Goal: Answer question/provide support: Share knowledge or assist other users

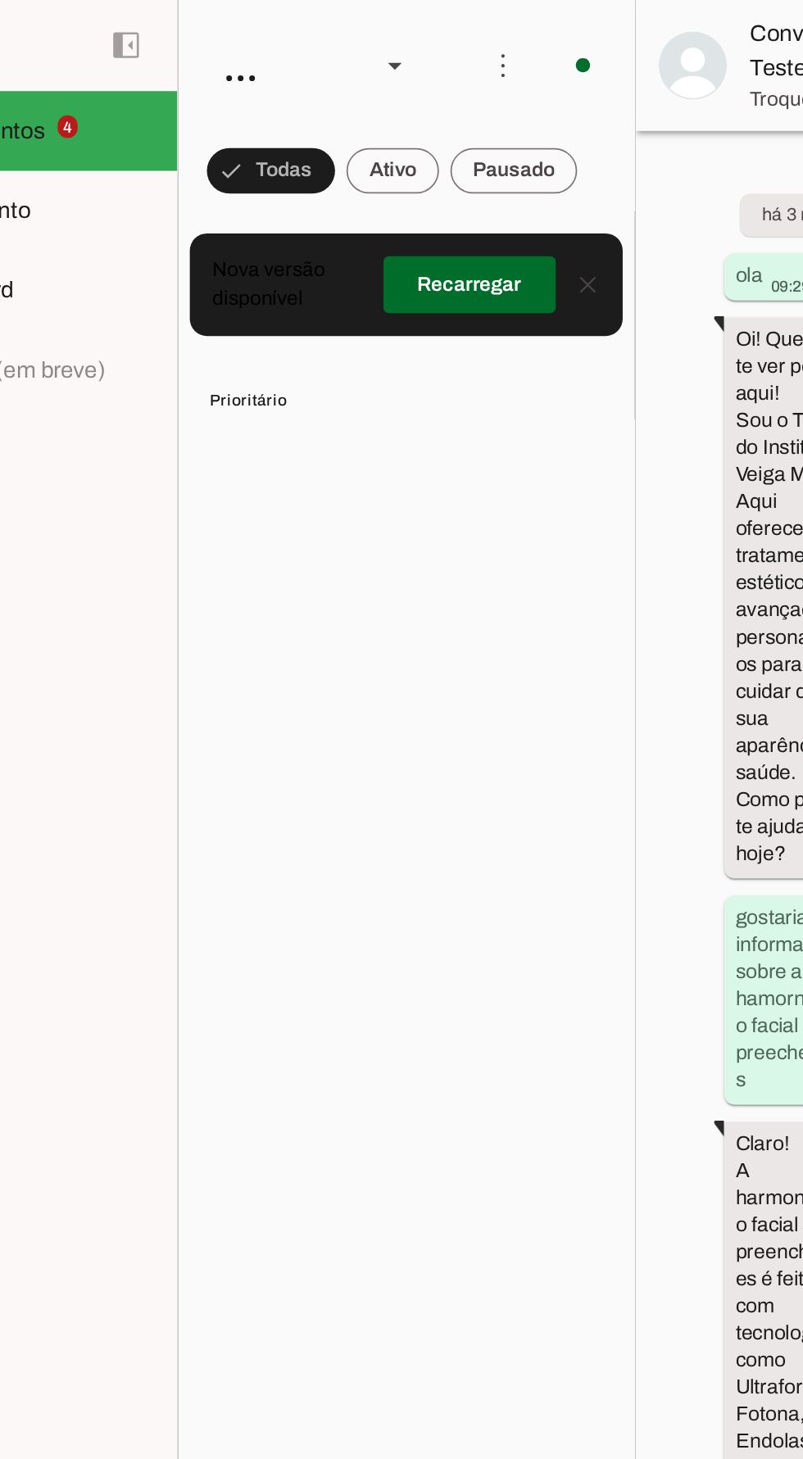
scroll to position [2234, 0]
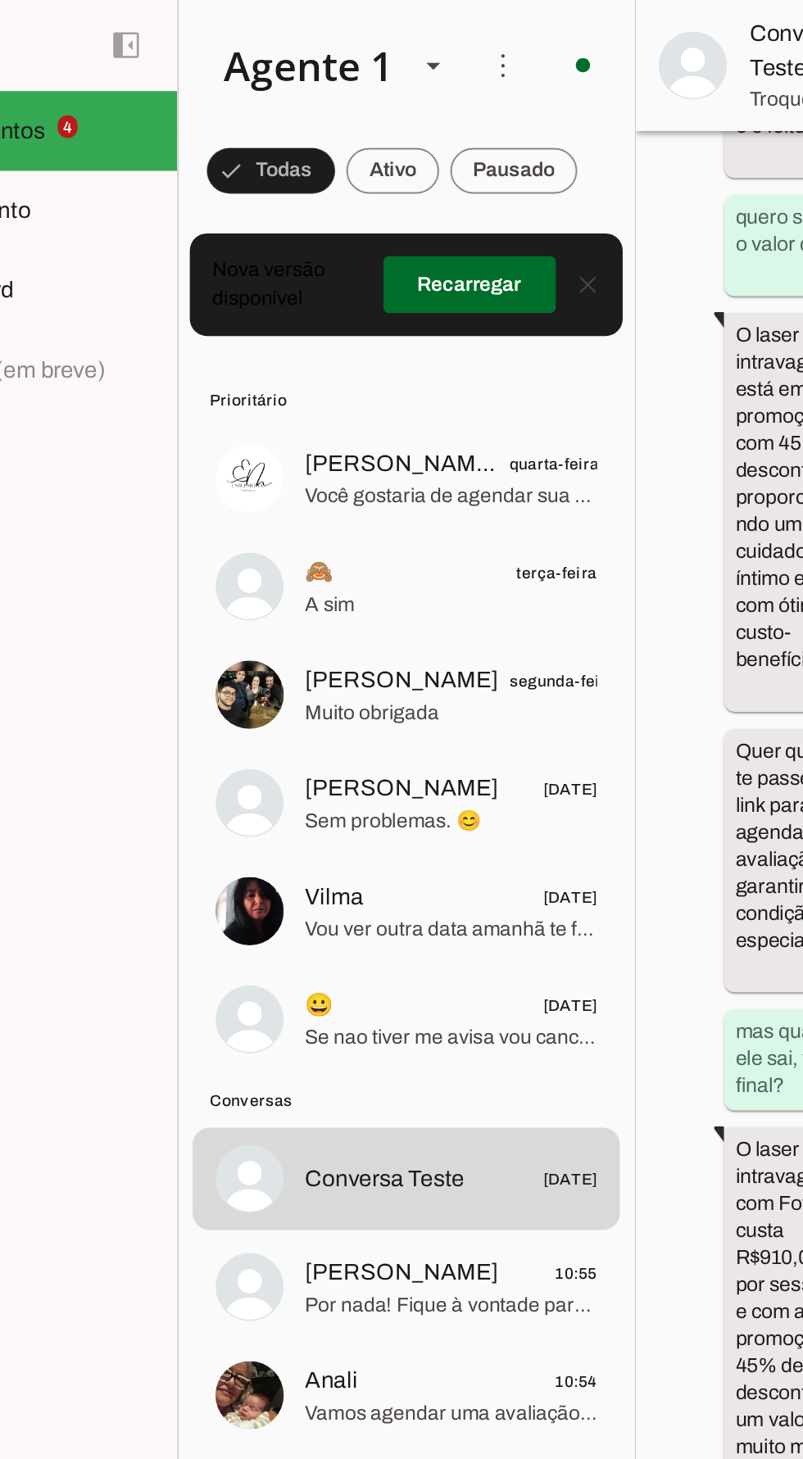
click at [296, 99] on span at bounding box center [259, 98] width 74 height 39
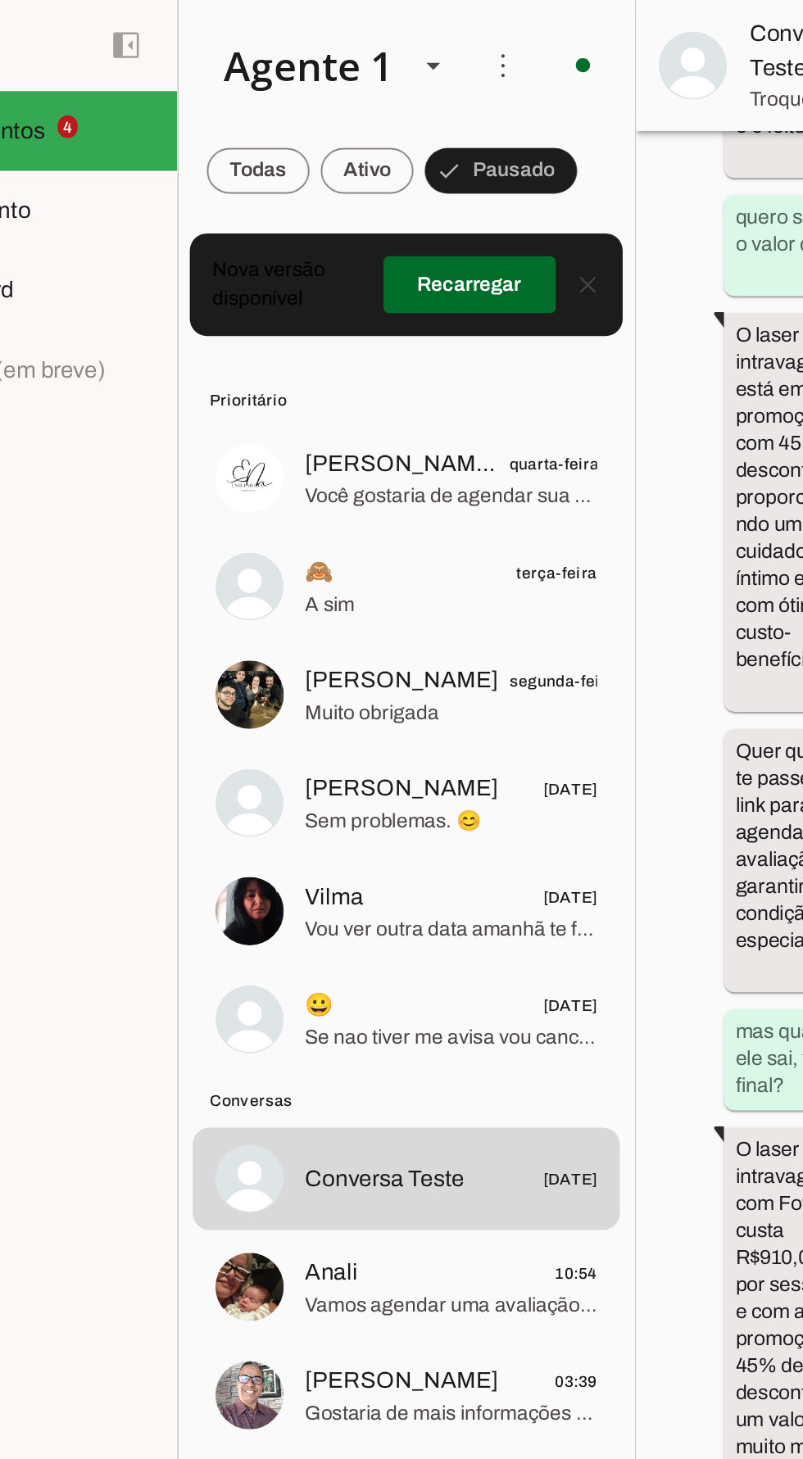
click at [374, 168] on span at bounding box center [373, 163] width 99 height 39
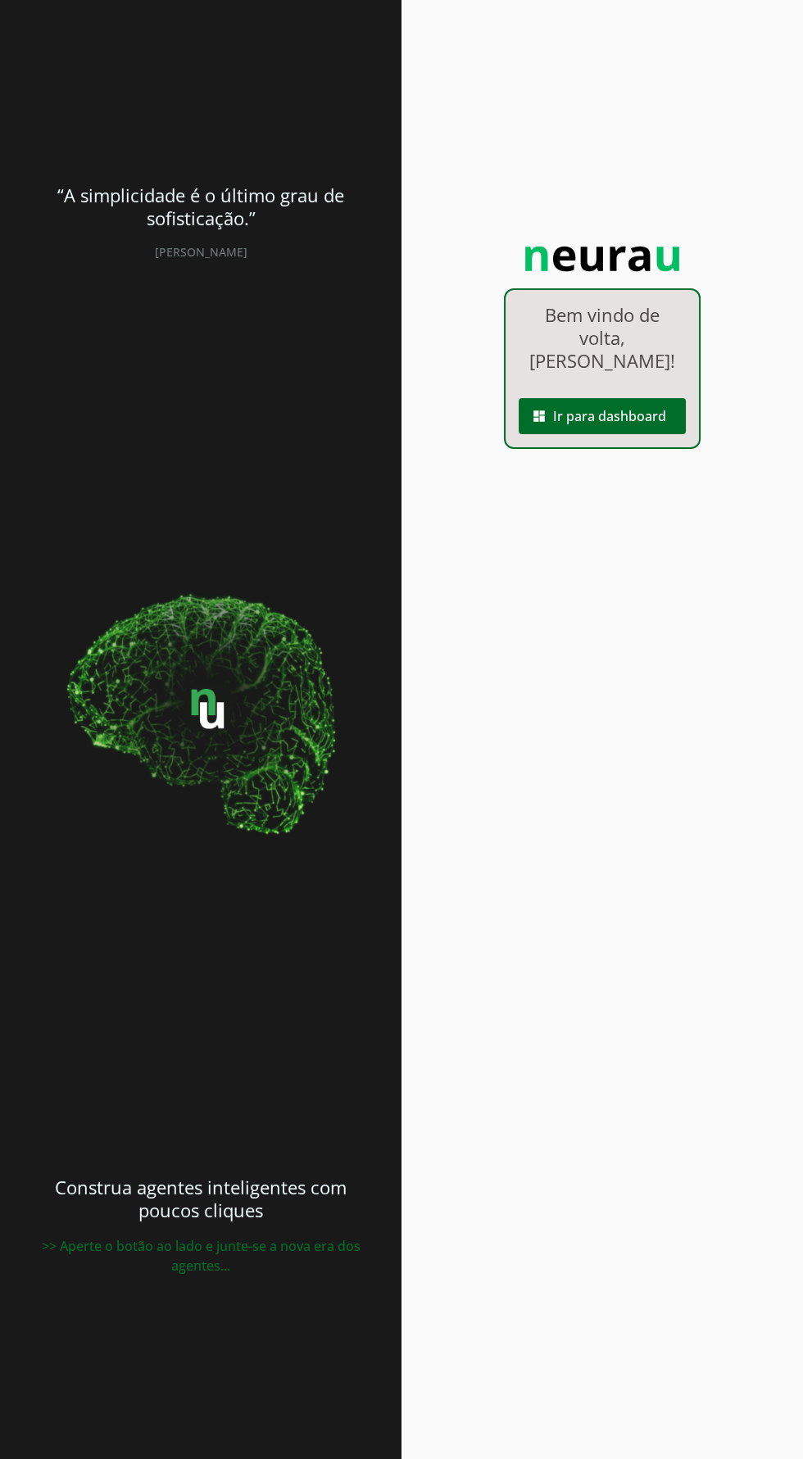
click at [622, 421] on span at bounding box center [601, 415] width 167 height 39
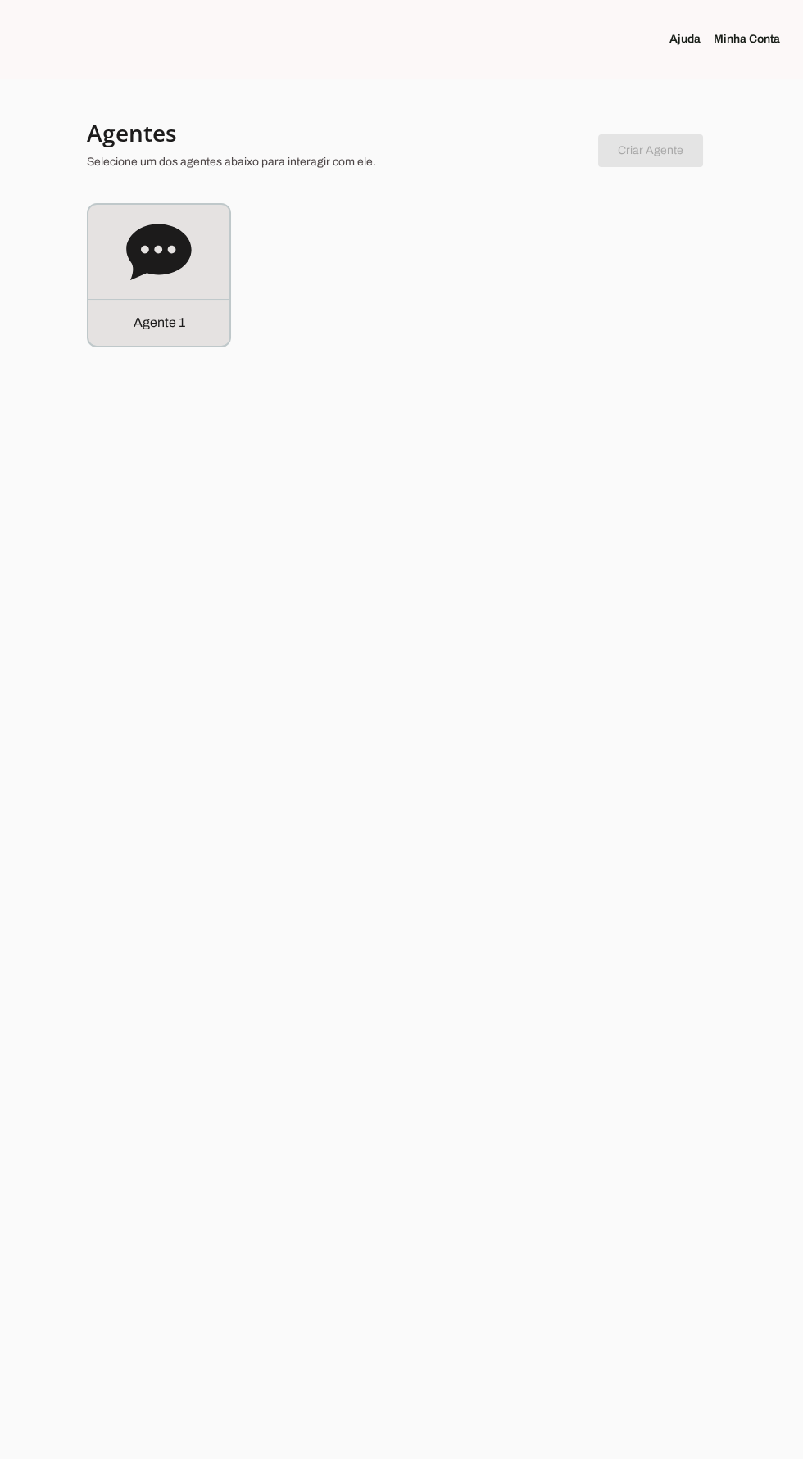
click at [174, 268] on icon at bounding box center [158, 252] width 65 height 56
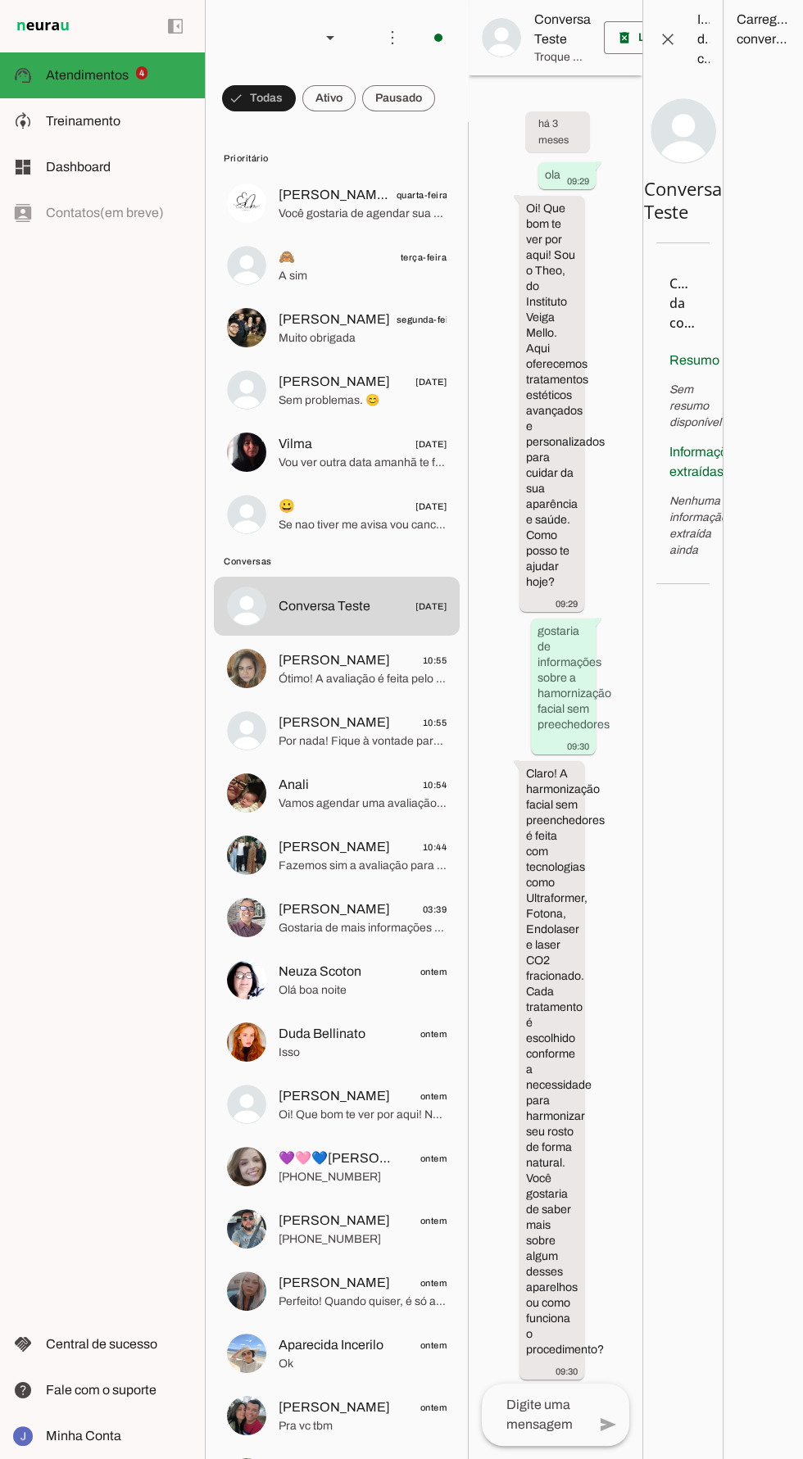
scroll to position [2946, 0]
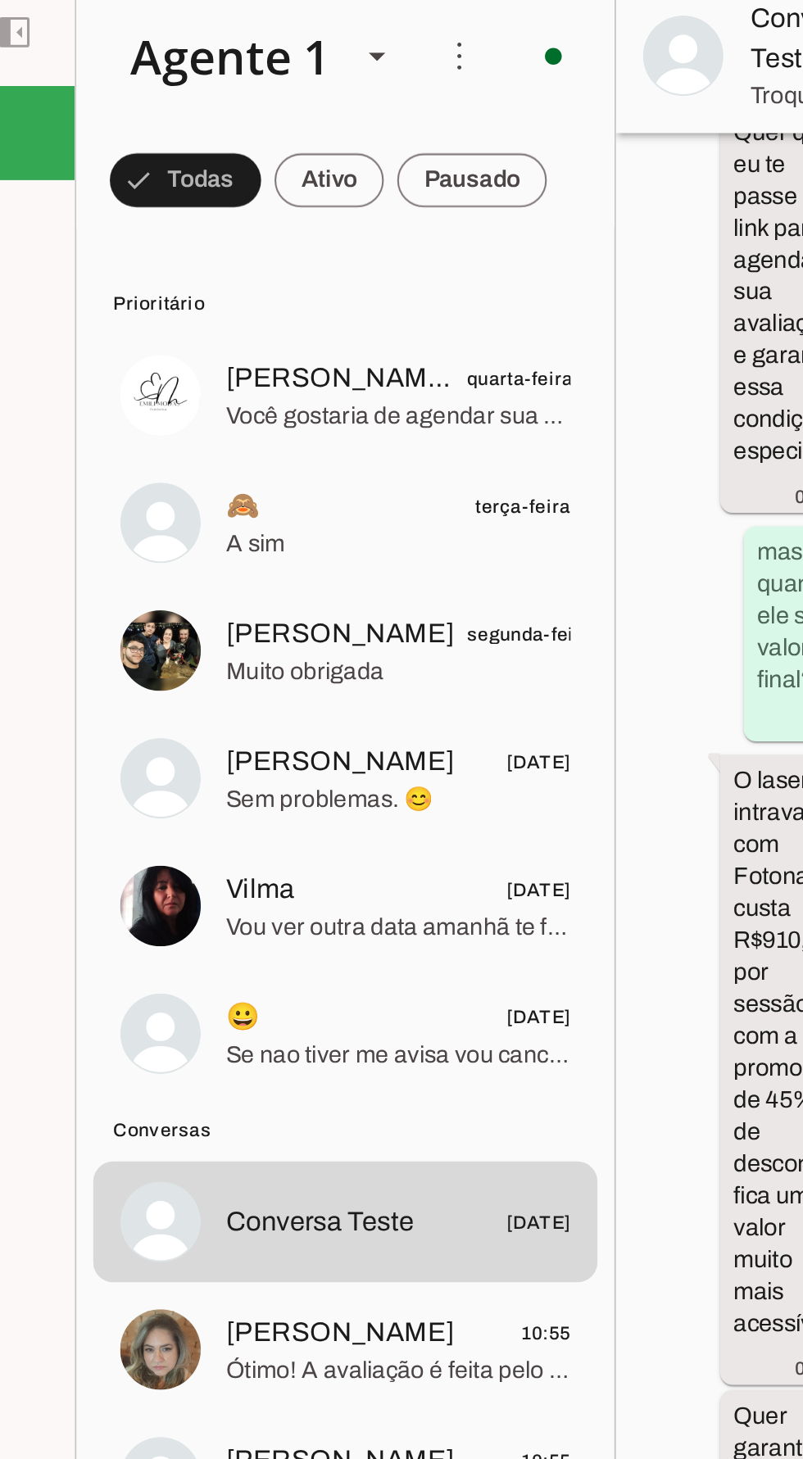
click at [296, 96] on span at bounding box center [259, 98] width 74 height 39
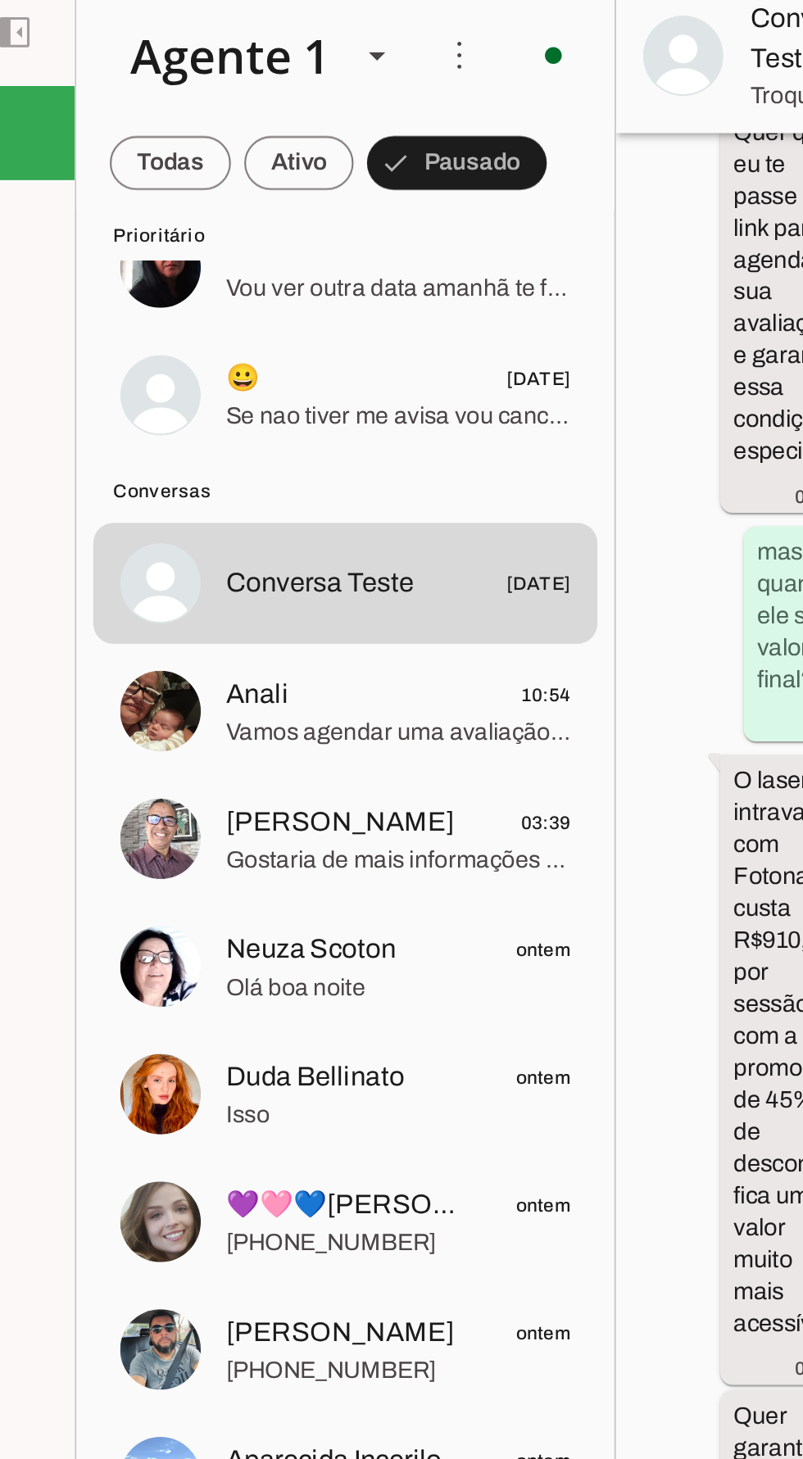
scroll to position [312, 0]
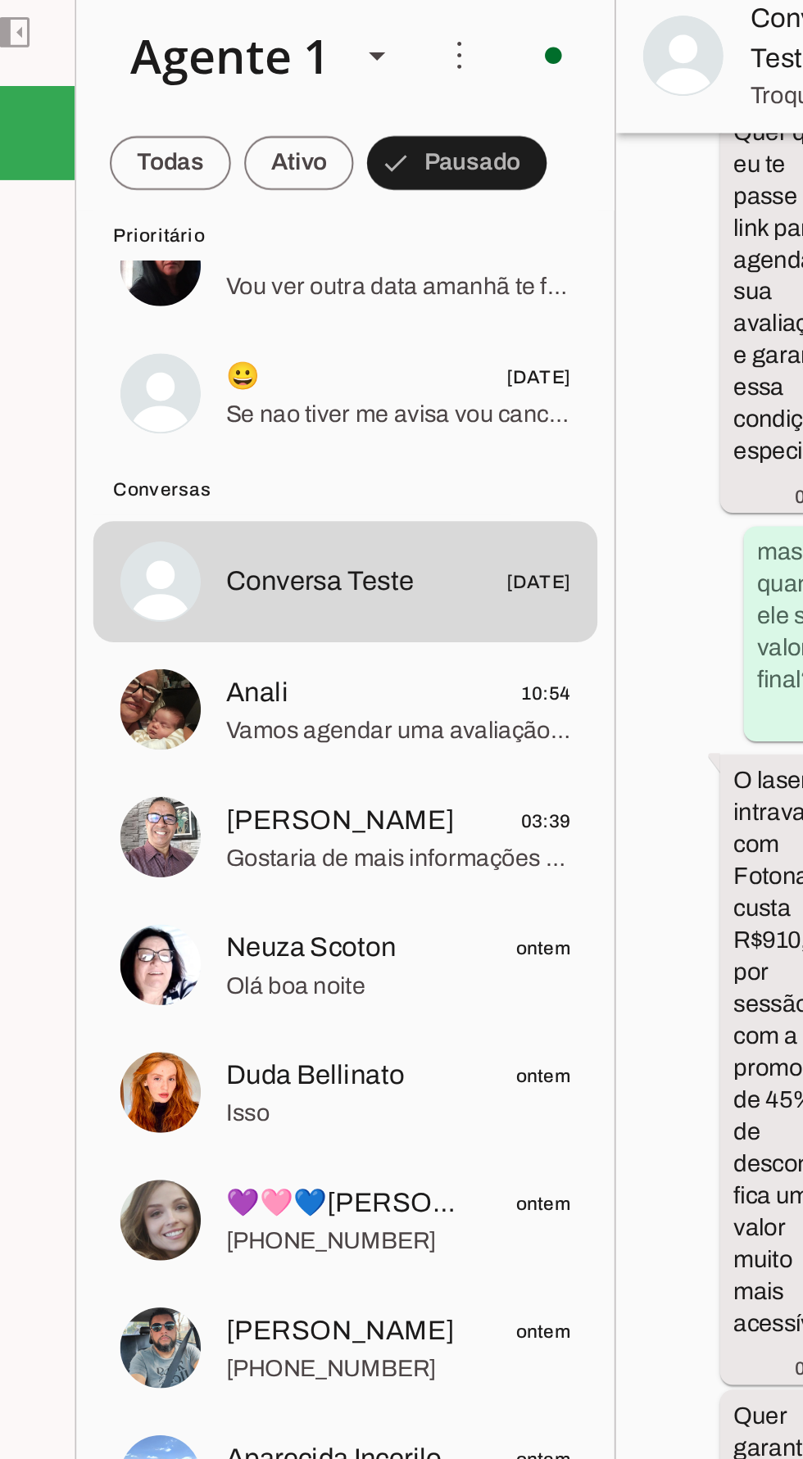
click at [300, 355] on span "Anali" at bounding box center [293, 348] width 30 height 20
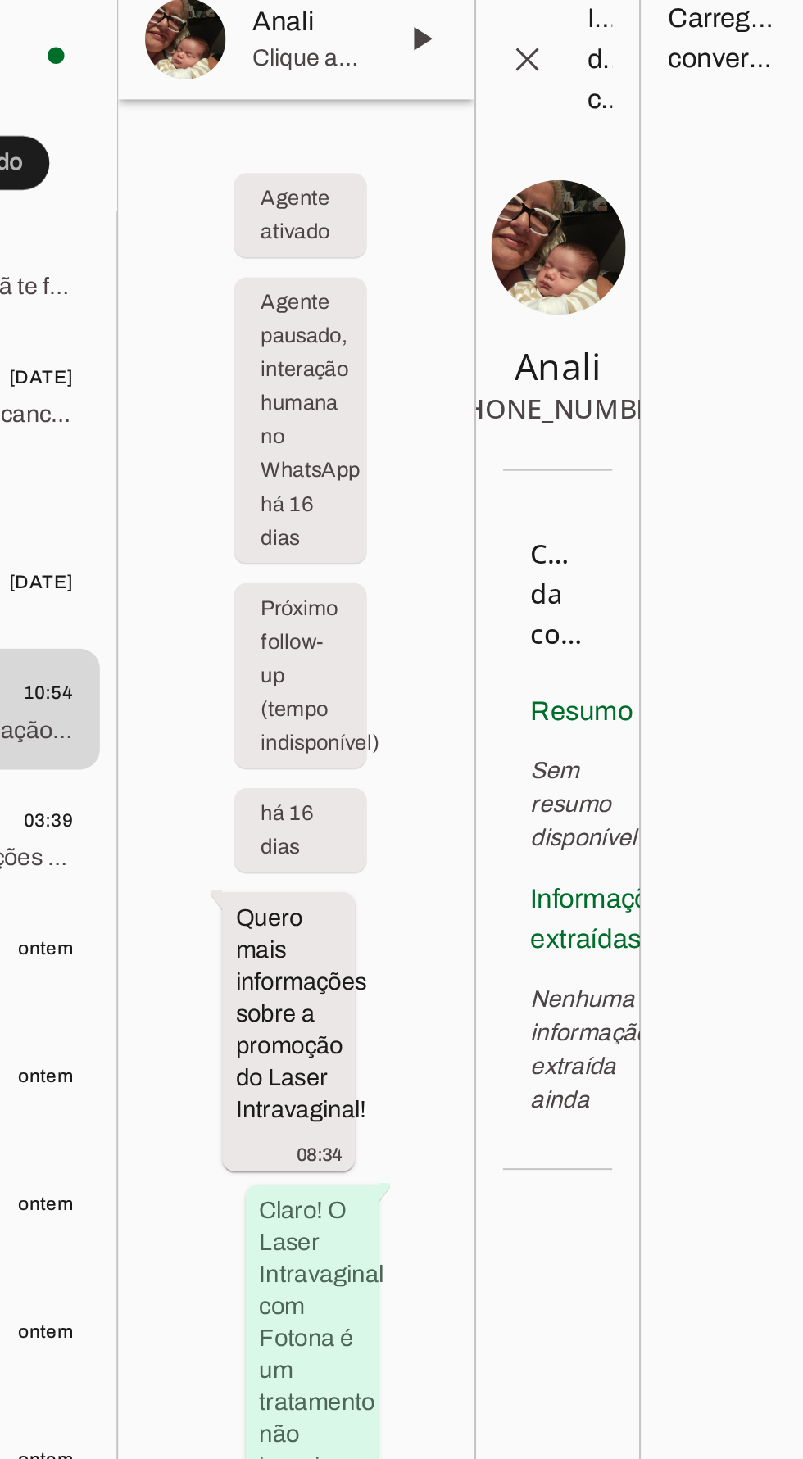
click at [618, 31] on span at bounding box center [615, 29] width 39 height 39
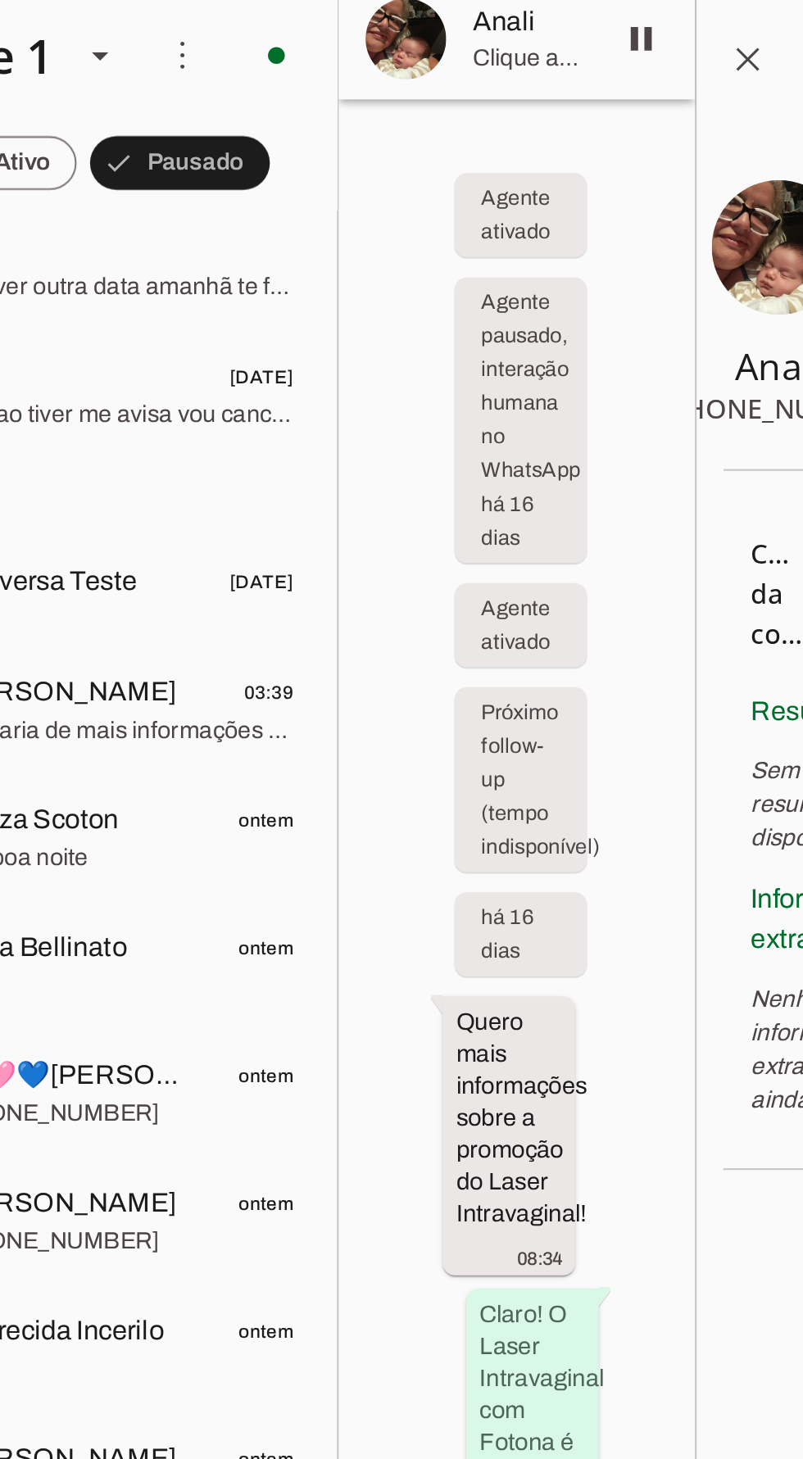
click at [563, 31] on span "Clique aqui para informações do contato" at bounding box center [560, 39] width 52 height 16
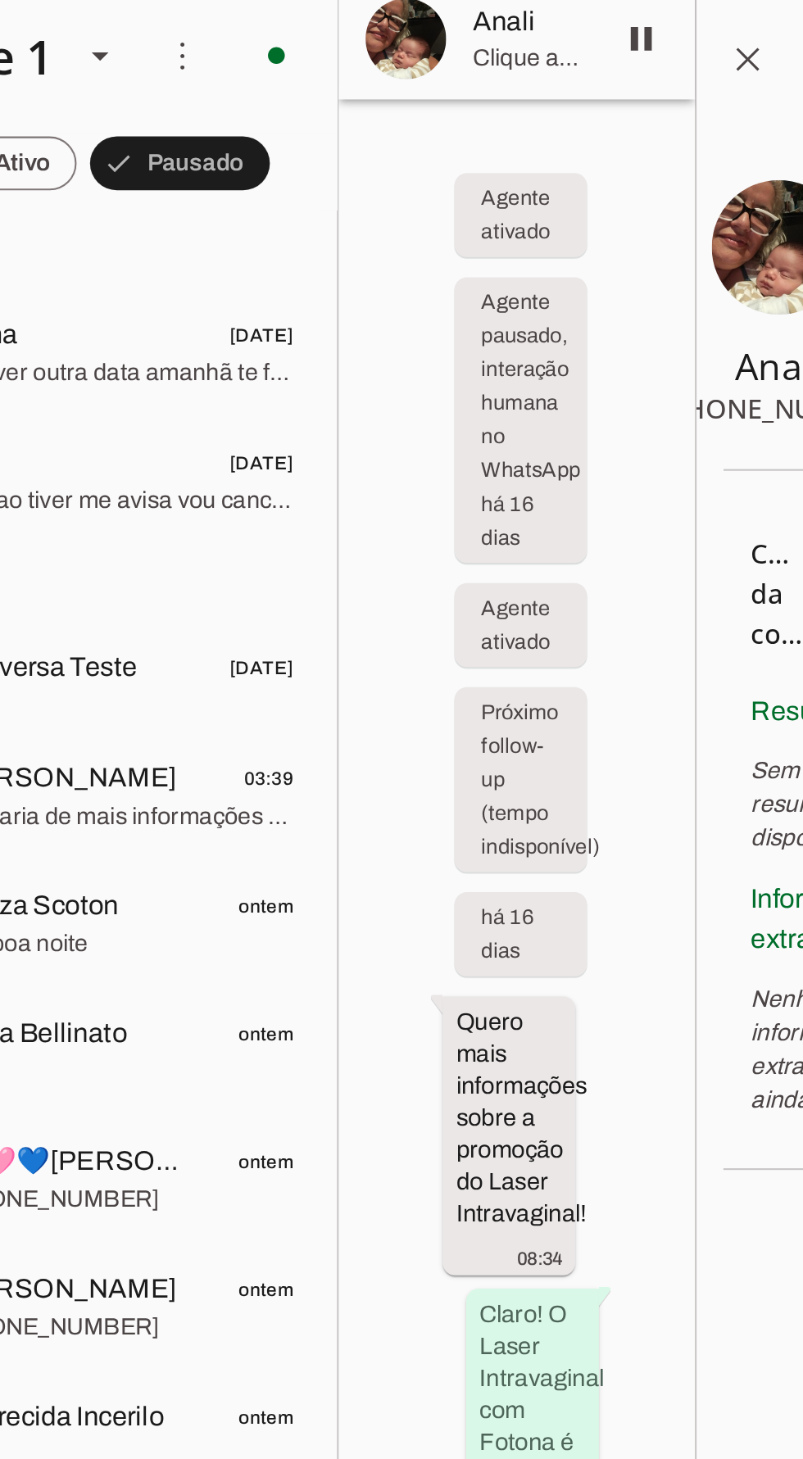
scroll to position [265, 0]
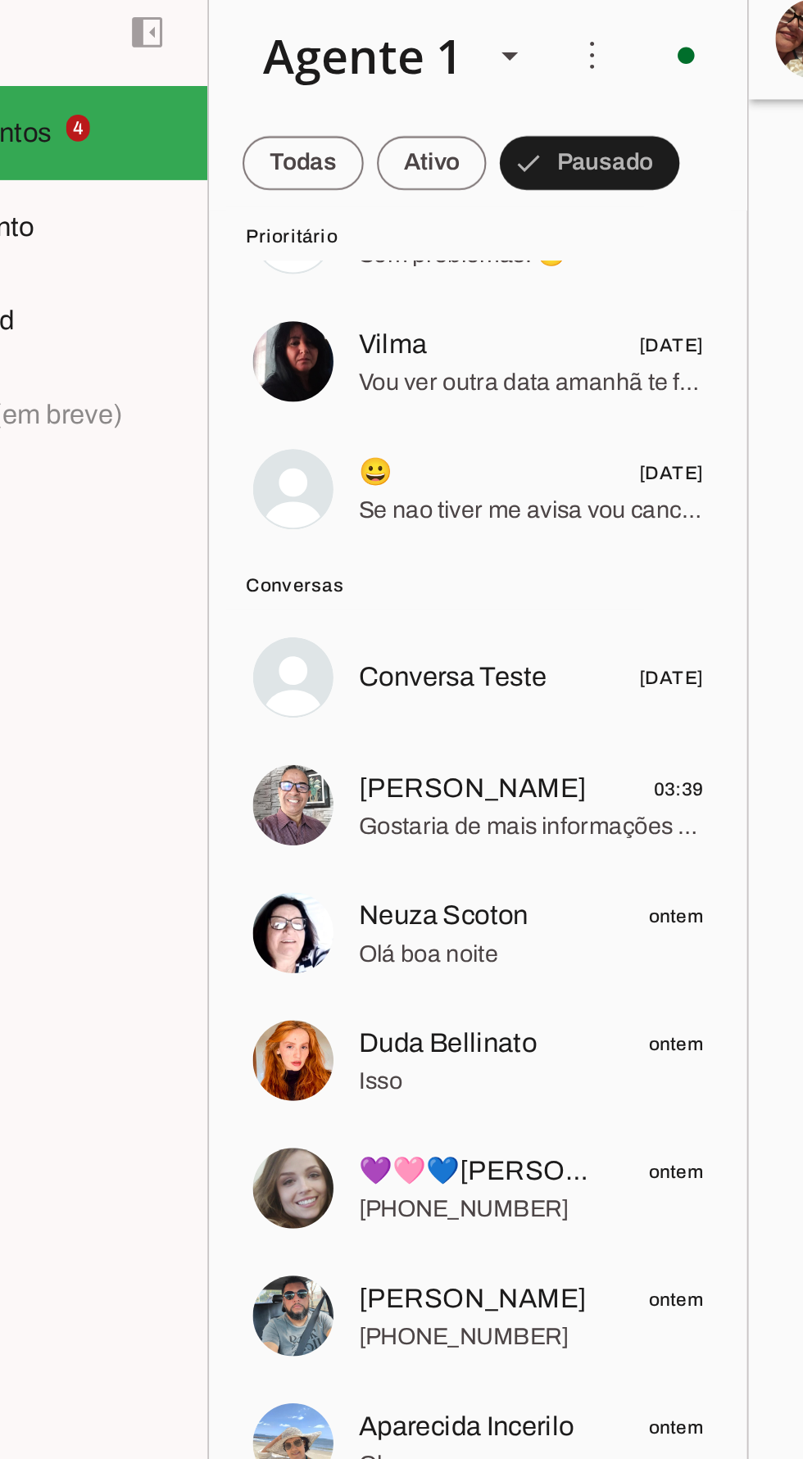
click at [360, 398] on span "Rubens Marcos Batista" at bounding box center [333, 395] width 111 height 20
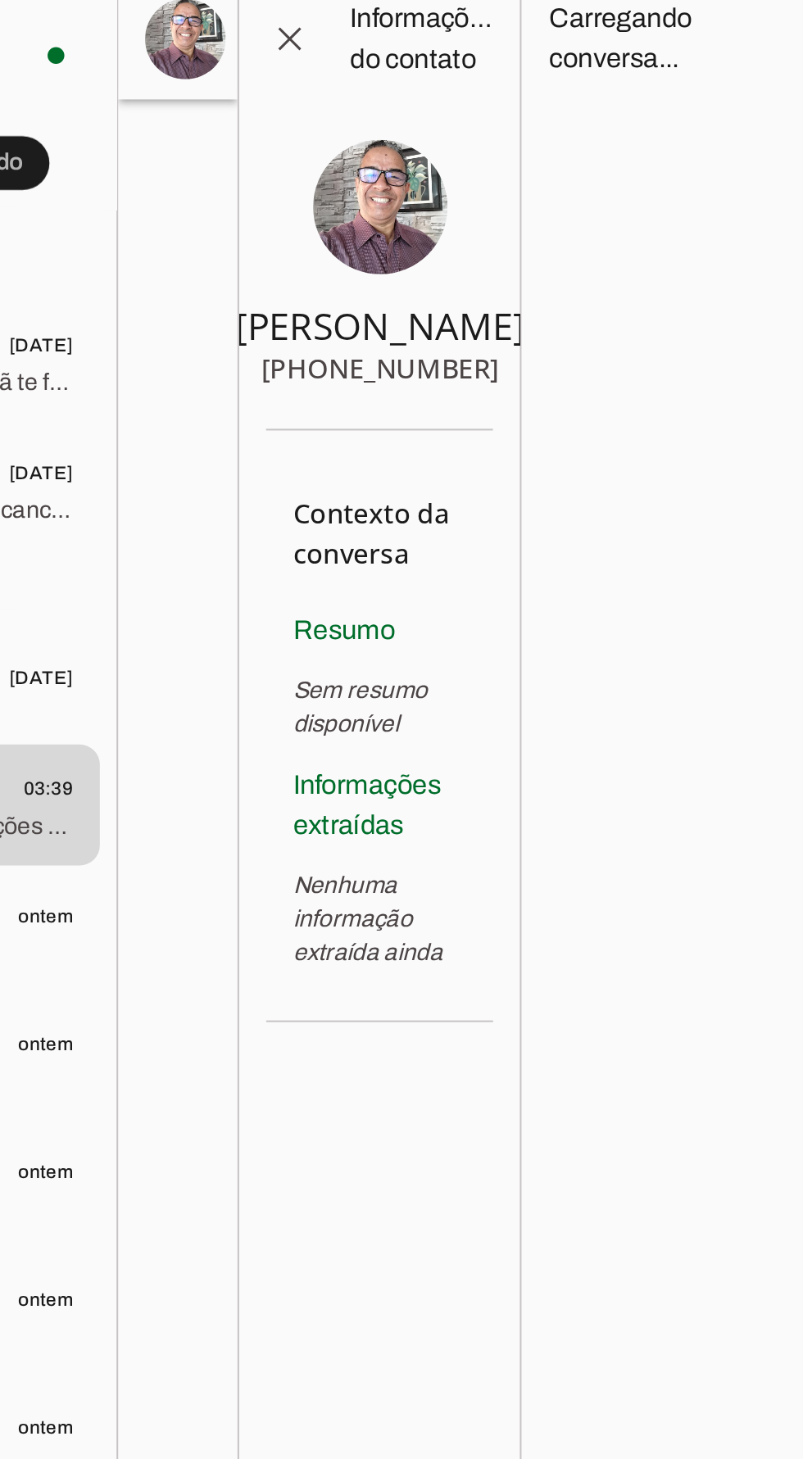
click at [554, 27] on span at bounding box center [551, 29] width 39 height 39
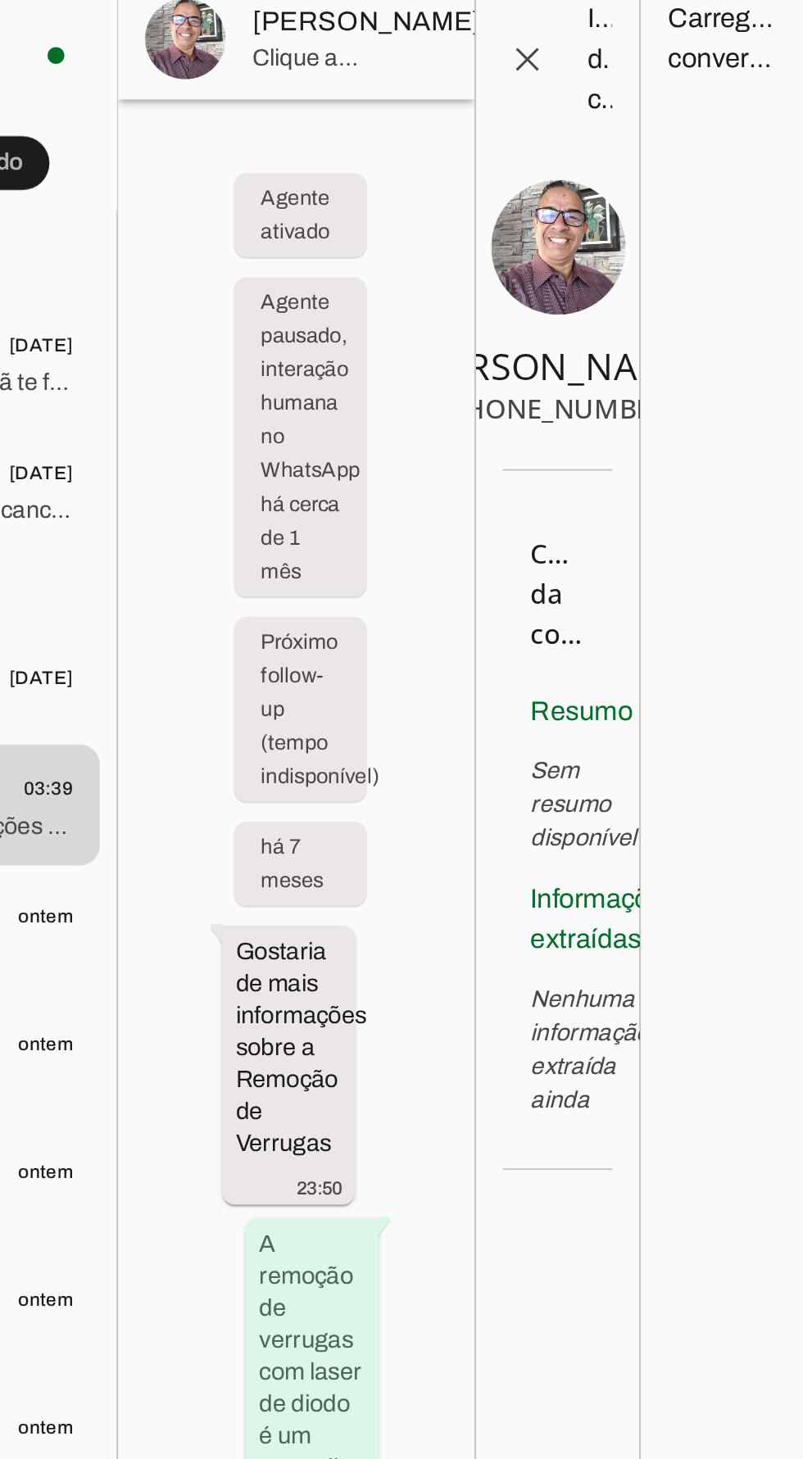
click at [655, 47] on span at bounding box center [674, 29] width 39 height 39
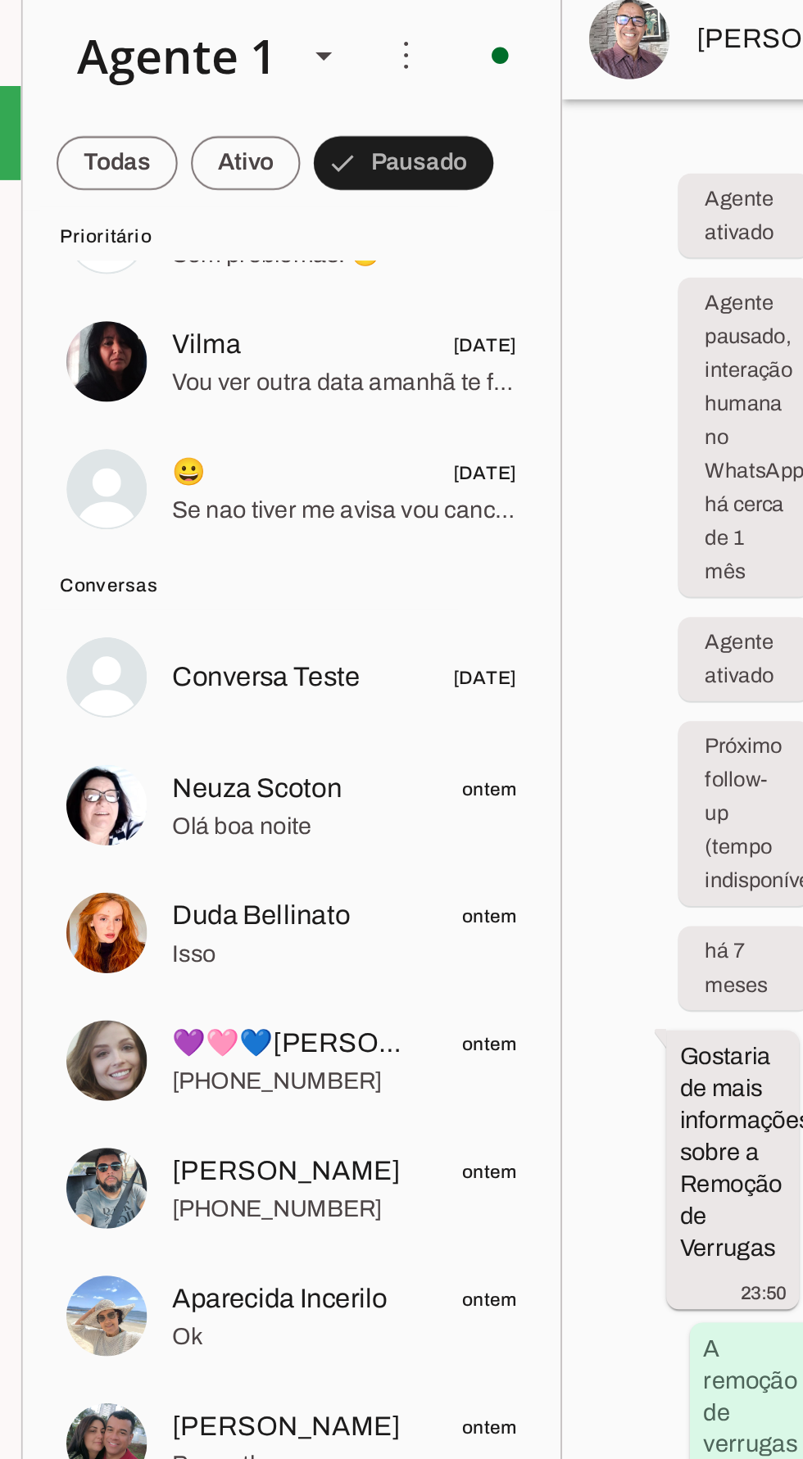
click at [347, 402] on span "Neuza Scoton" at bounding box center [319, 395] width 83 height 20
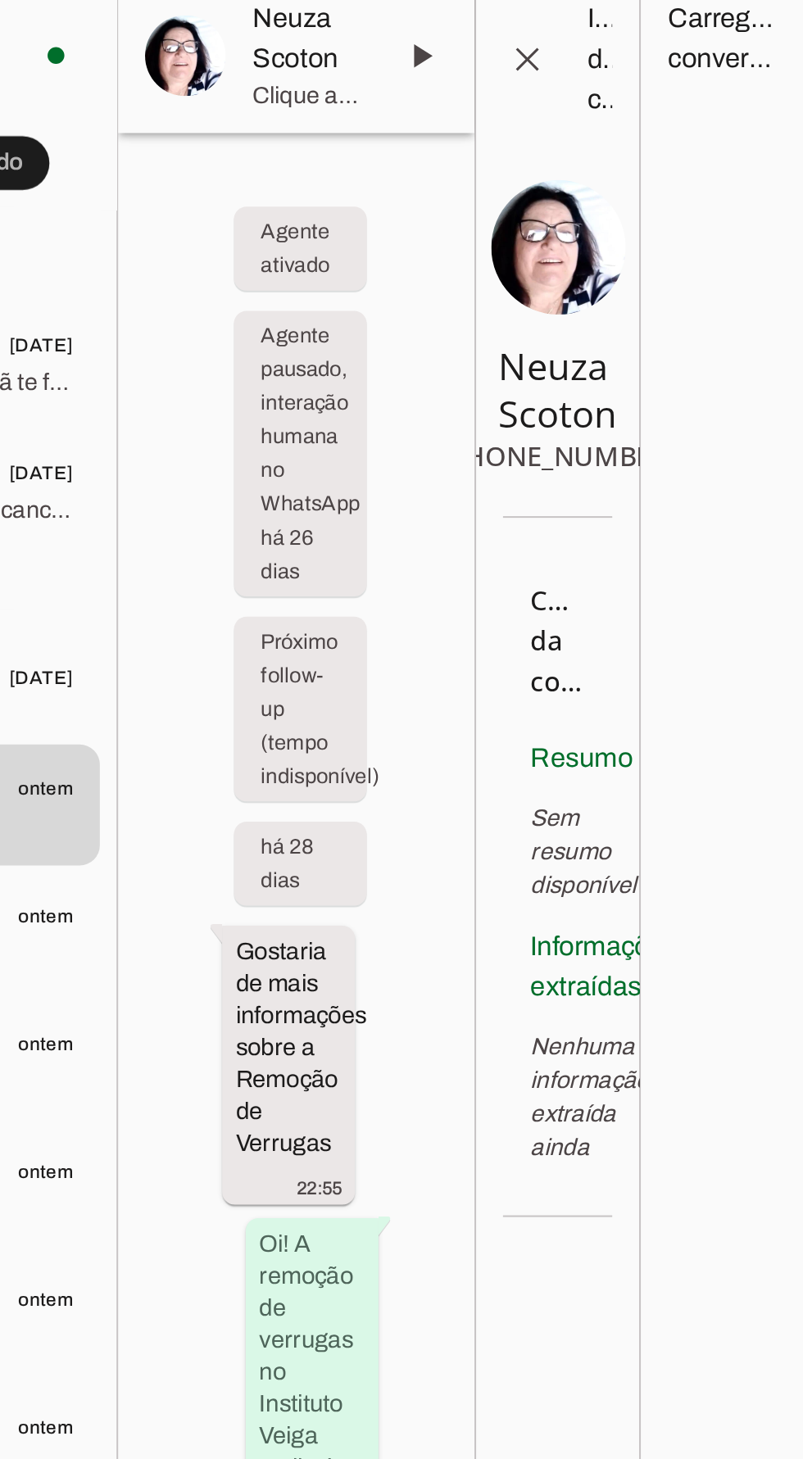
click at [619, 44] on span at bounding box center [615, 37] width 39 height 39
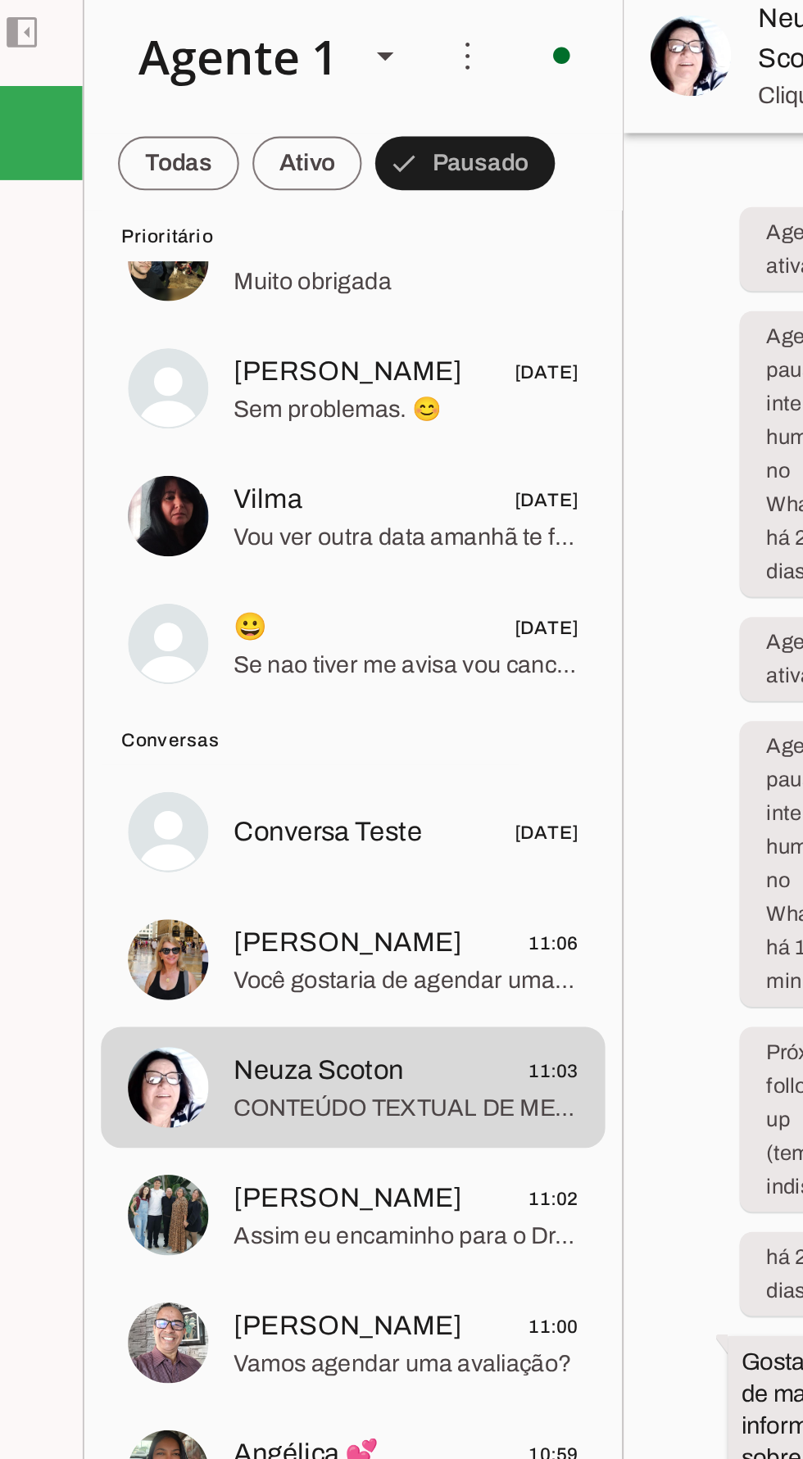
scroll to position [193, 0]
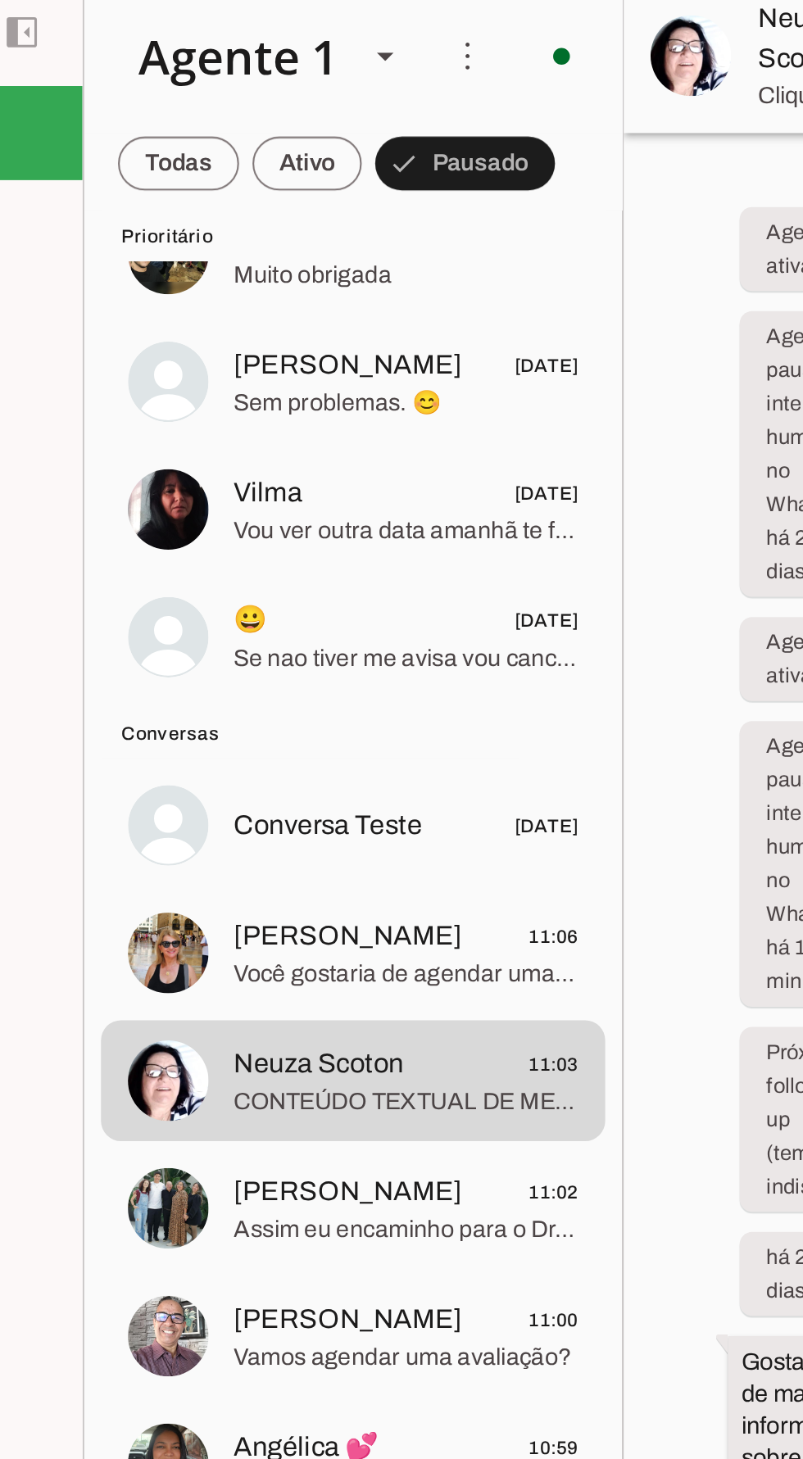
click at [346, 479] on span "Você gostaria de agendar uma avaliação com o Dr José Pedro?" at bounding box center [362, 486] width 168 height 16
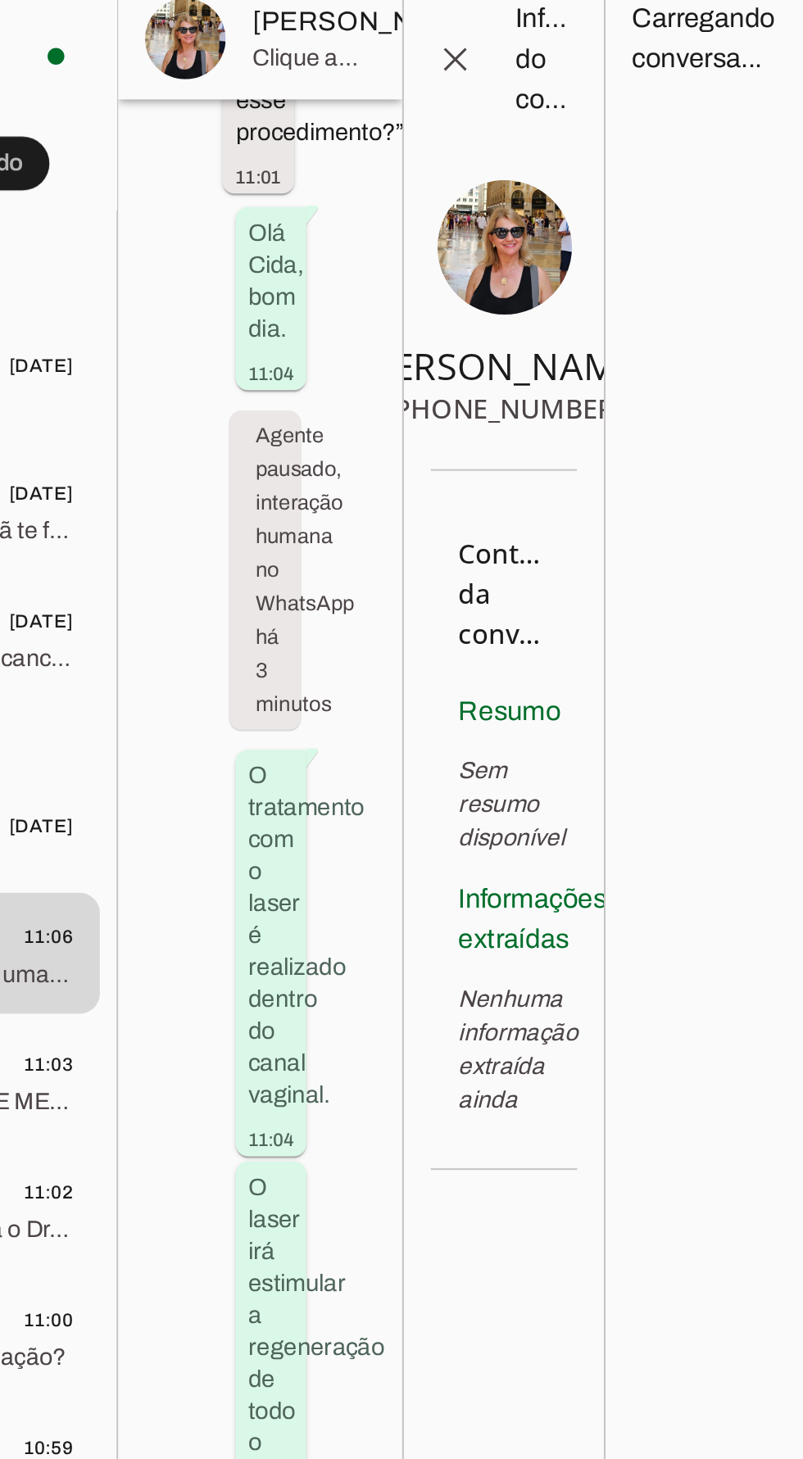
scroll to position [360, 1]
click at [638, 38] on span at bounding box center [632, 39] width 39 height 39
click at [655, 34] on span at bounding box center [674, 29] width 39 height 39
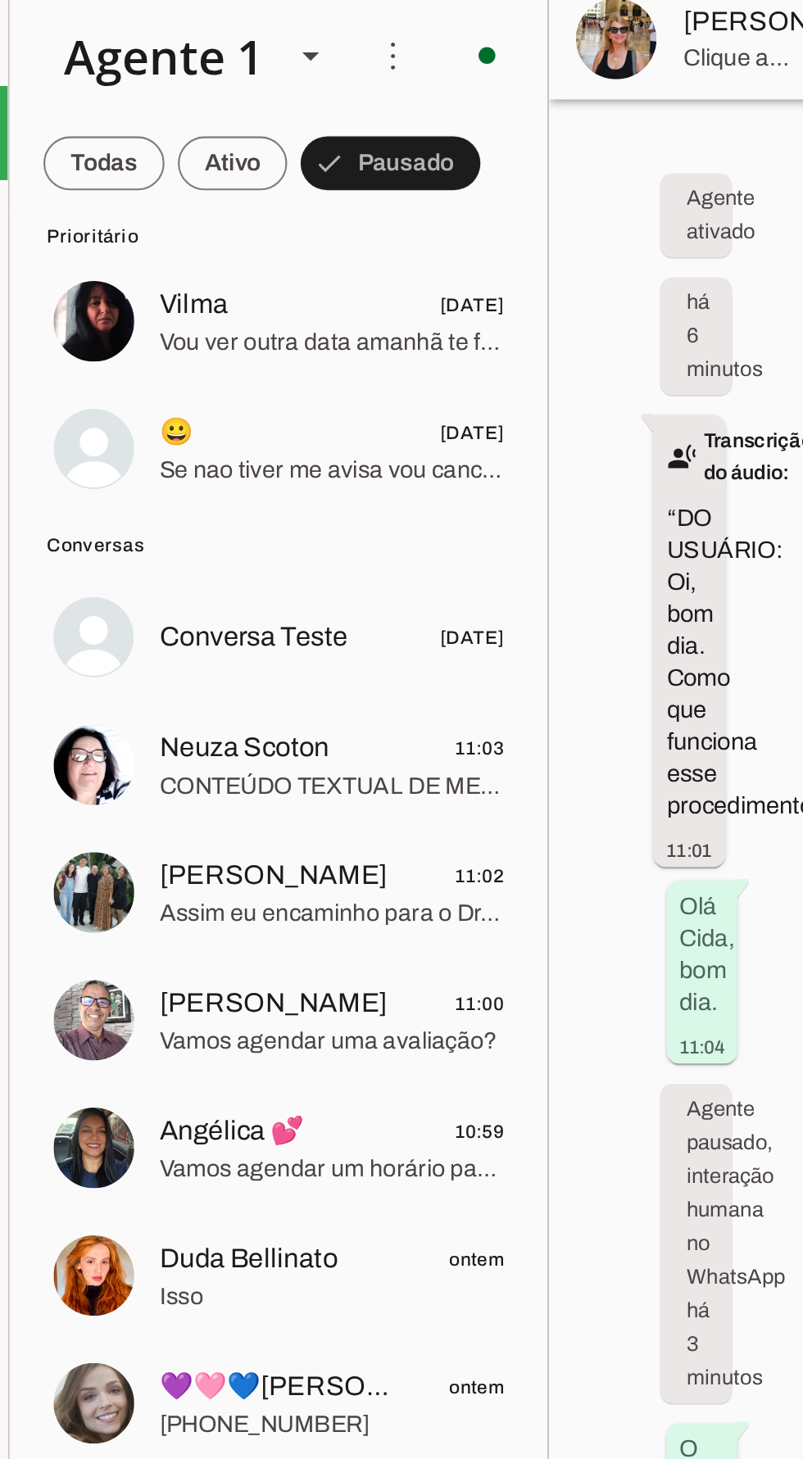
scroll to position [287, 0]
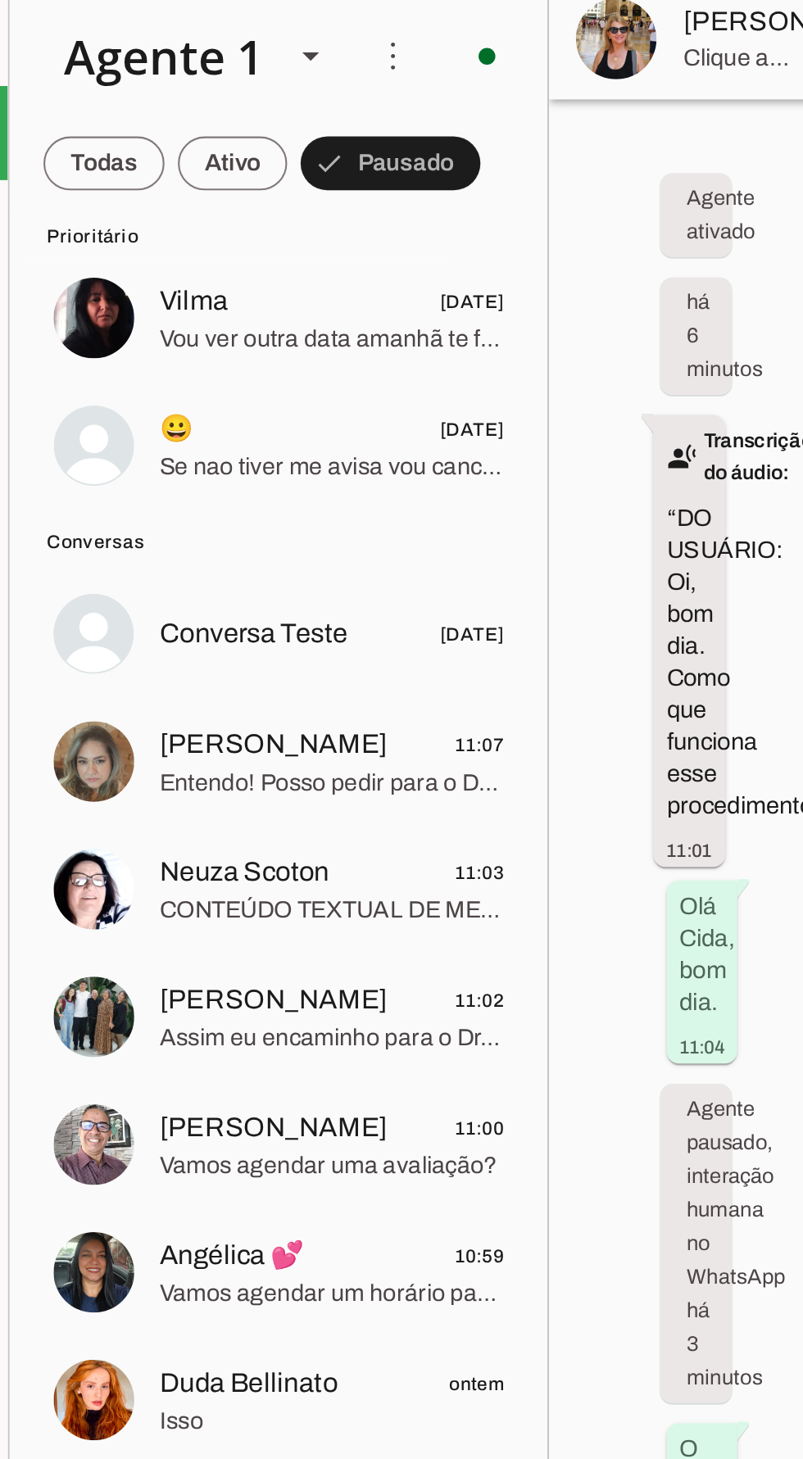
click at [357, 390] on span "Entendo! Posso pedir para o Dr. José Pedro verificar um horário disponível espe…" at bounding box center [362, 392] width 168 height 16
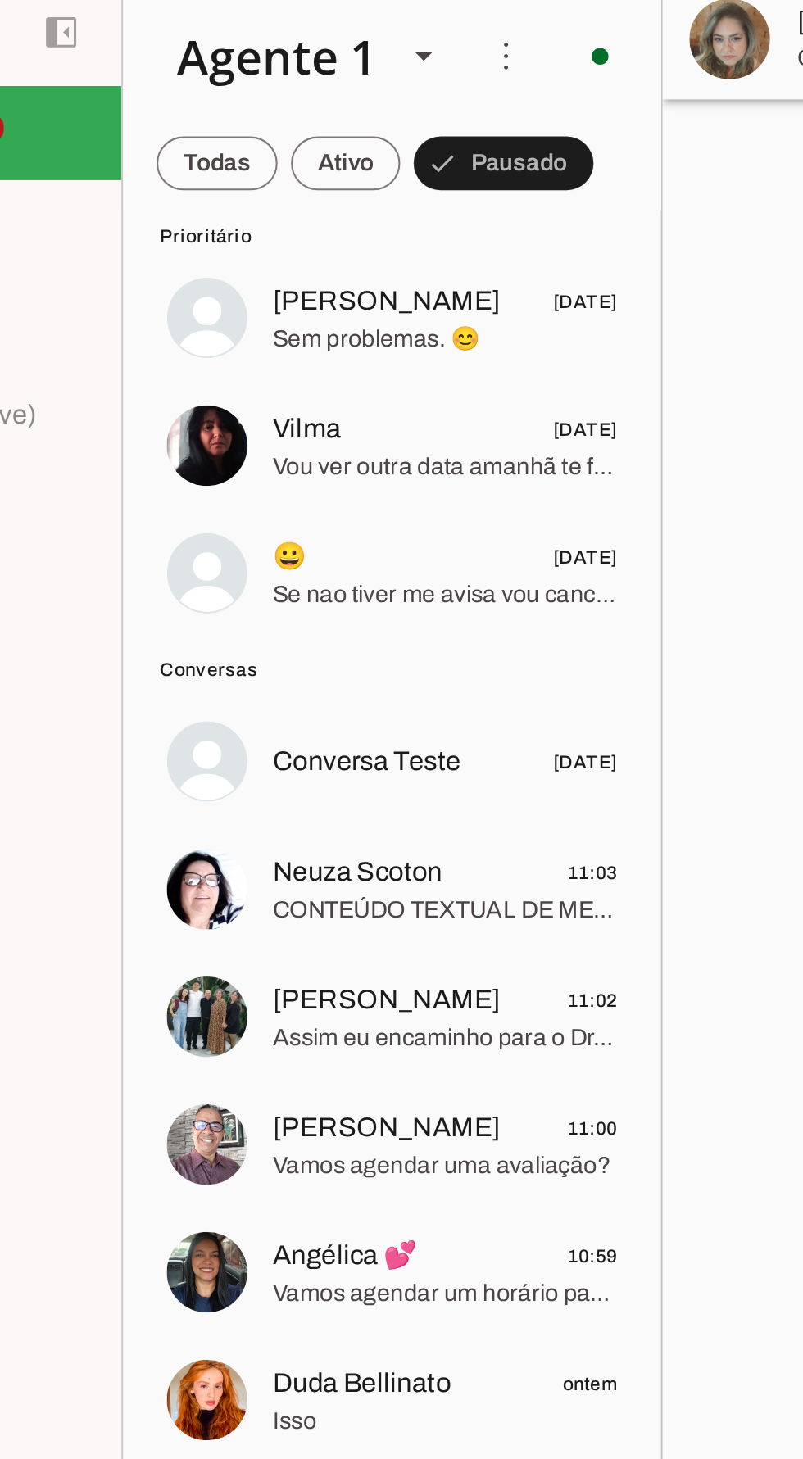
click at [338, 439] on span "Neuza Scoton" at bounding box center [319, 436] width 83 height 20
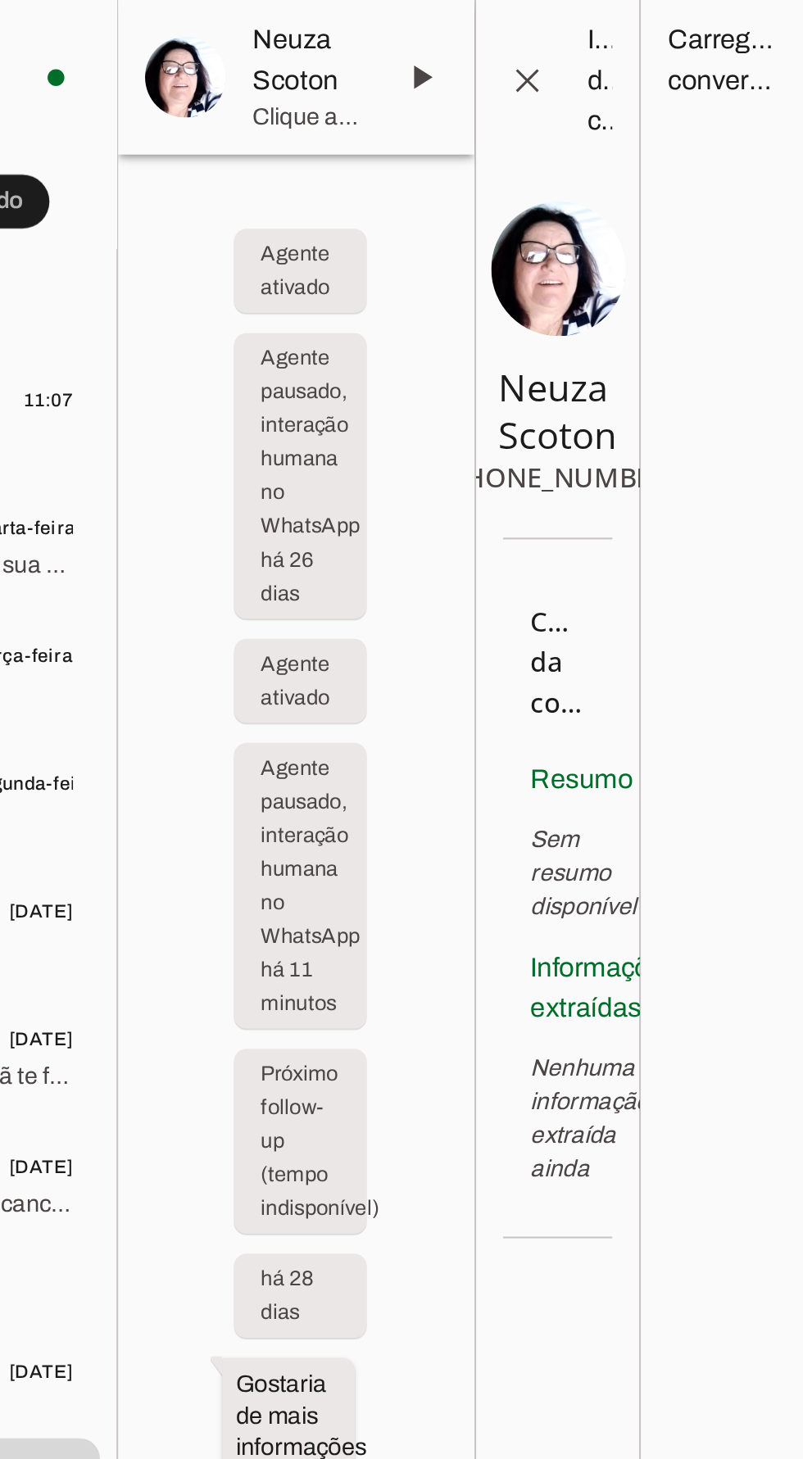
click at [618, 39] on span at bounding box center [615, 37] width 39 height 39
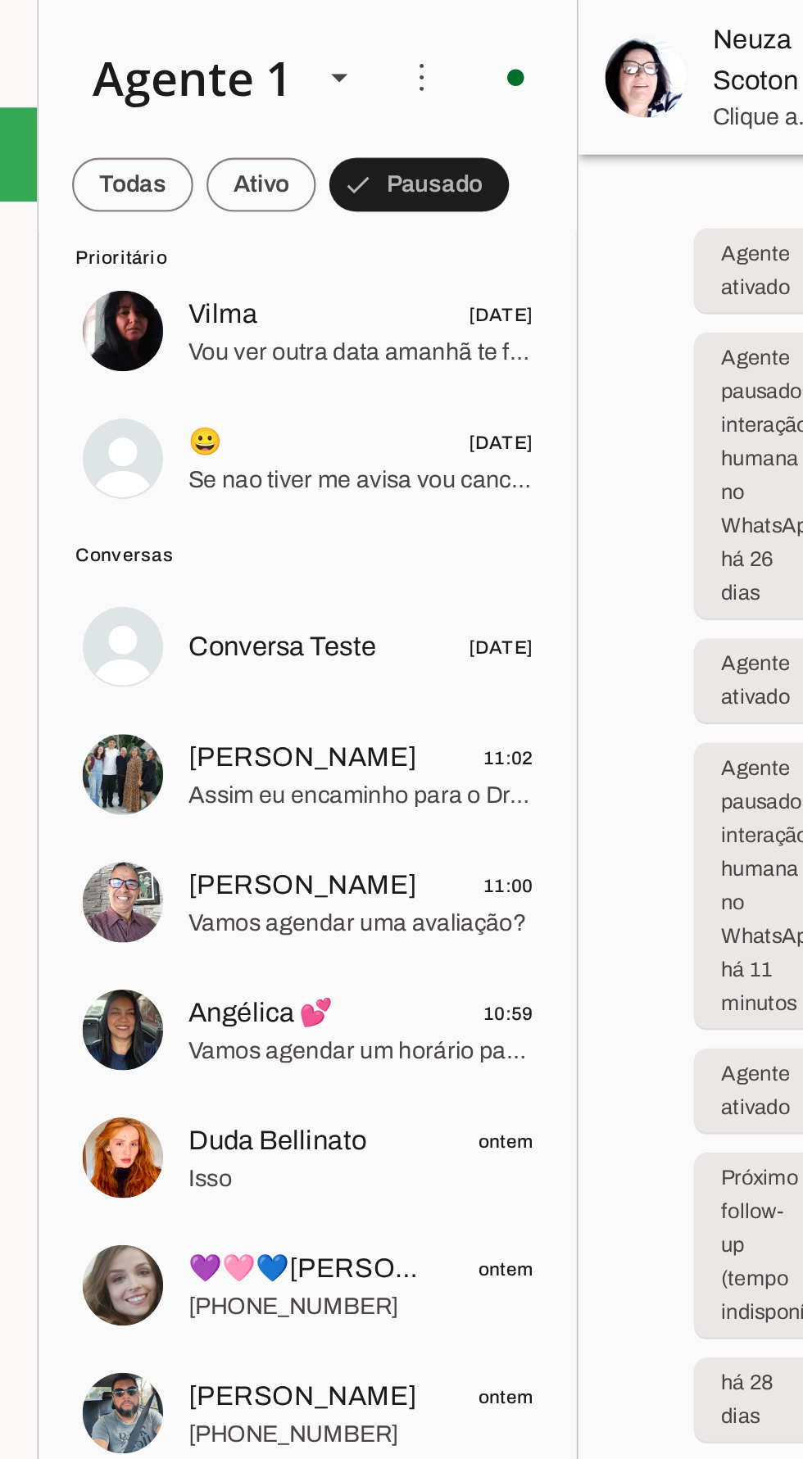
scroll to position [370, 0]
